Goal: Task Accomplishment & Management: Manage account settings

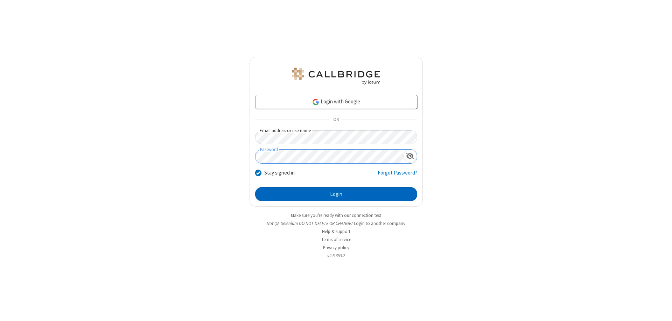
click at [336, 194] on button "Login" at bounding box center [336, 194] width 162 height 14
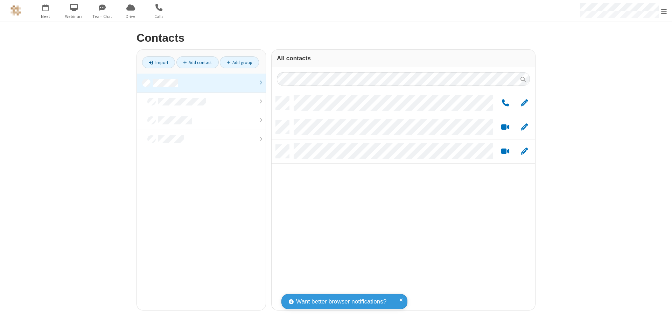
scroll to position [213, 258]
click at [201, 83] on link at bounding box center [201, 82] width 129 height 19
click at [524, 103] on span "Edit" at bounding box center [524, 103] width 7 height 9
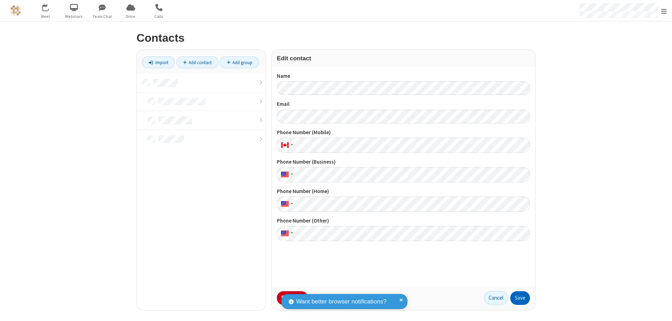
click at [520, 297] on button "Save" at bounding box center [520, 298] width 20 height 14
